Goal: Find specific page/section

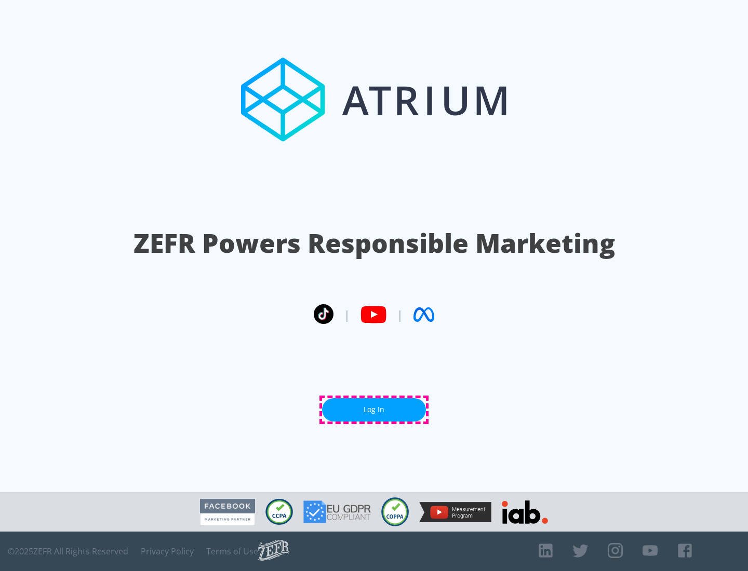
click at [374, 410] on link "Log In" at bounding box center [374, 409] width 104 height 23
